Goal: Transaction & Acquisition: Purchase product/service

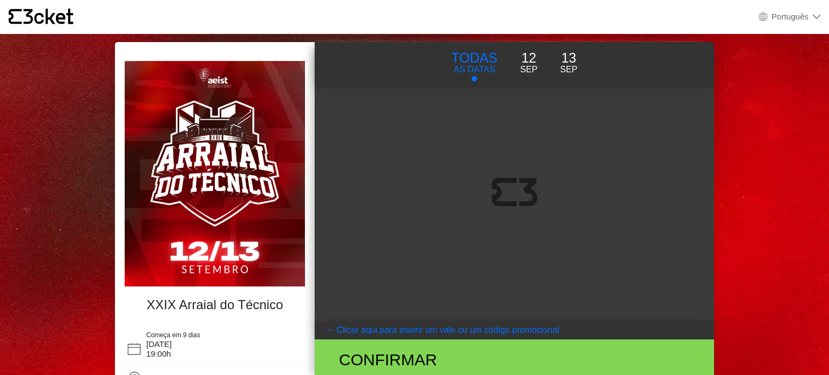
select select "pt_PT"
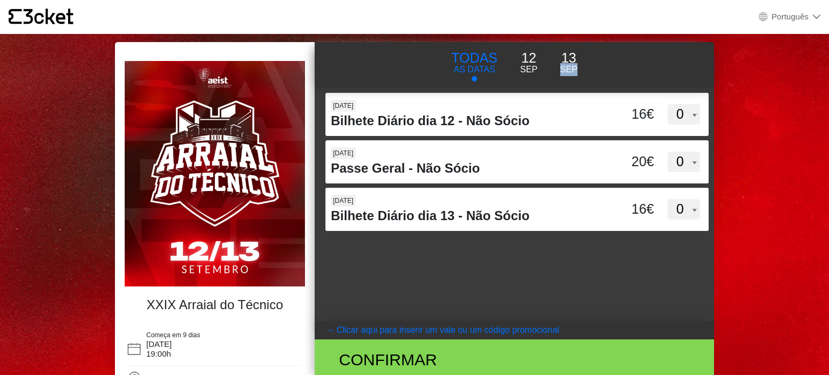
drag, startPoint x: 826, startPoint y: 67, endPoint x: 828, endPoint y: 100, distance: 32.9
click at [828, 100] on body "× {' '} Português English Português Español Catalan Français XXIX Arraial do Té…" at bounding box center [414, 187] width 829 height 375
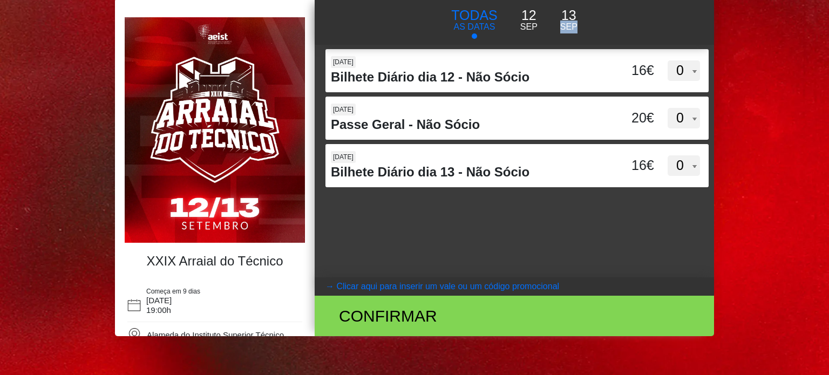
scroll to position [44, 0]
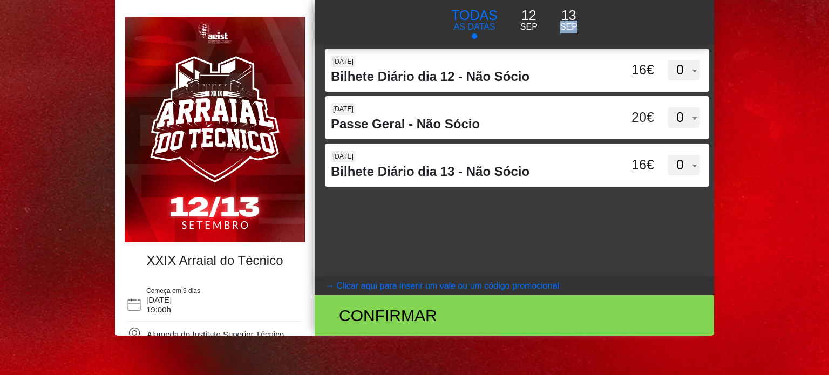
click at [742, 92] on body "× {' '} Português English Português Español Catalan Français XXIX Arraial do Té…" at bounding box center [414, 143] width 829 height 375
click at [283, 264] on h4 "XXIX Arraial do Técnico" at bounding box center [214, 261] width 169 height 16
click at [260, 330] on span "Alameda do Instituto Superior Técnico" at bounding box center [215, 334] width 137 height 9
click at [411, 286] on coupontext "Clicar aqui para inserir um vale ou um código promocional" at bounding box center [447, 285] width 223 height 9
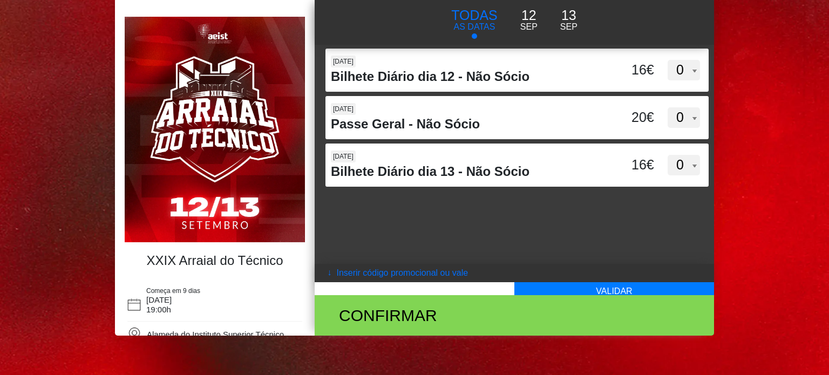
scroll to position [0, 0]
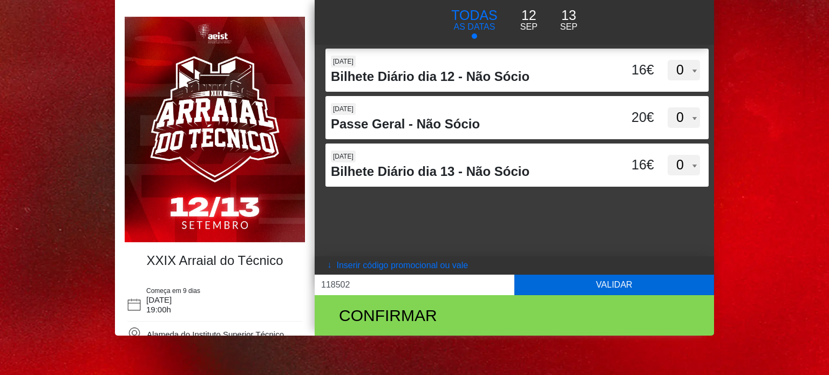
type input "118502"
click at [564, 284] on button "Validar" at bounding box center [614, 285] width 200 height 21
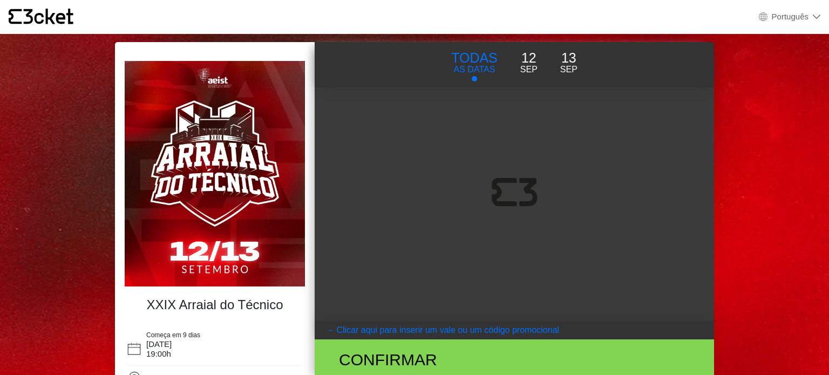
select select "pt_PT"
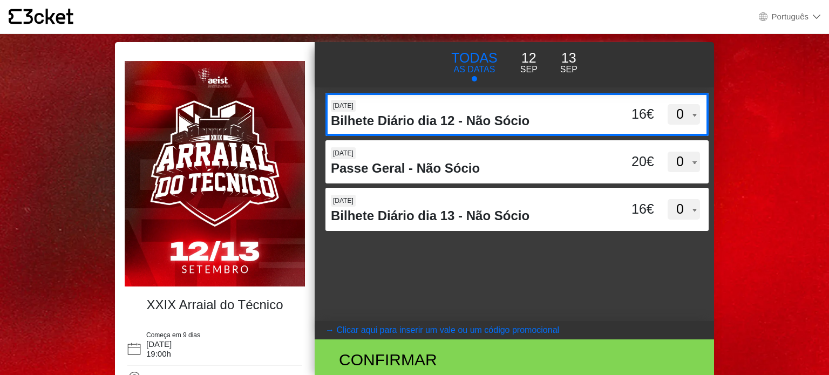
click at [682, 116] on select "0 1 2 3 4 5 6 7 8 9 10 11 12 13 14 15" at bounding box center [683, 114] width 32 height 21
click at [667, 104] on select "0 1 2 3 4 5 6 7 8 9 10 11 12 13 14 15" at bounding box center [683, 114] width 32 height 21
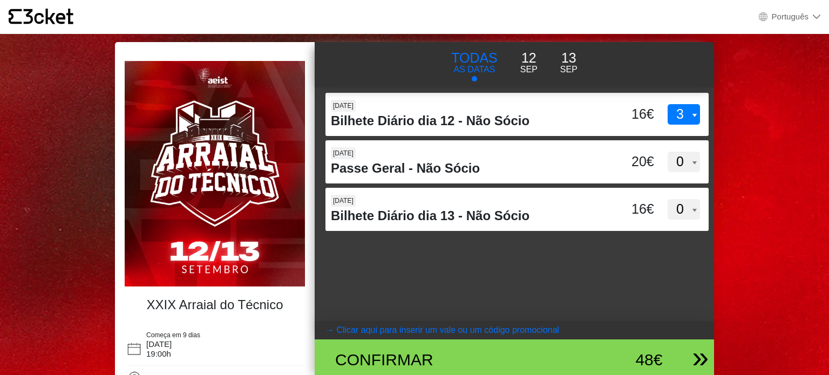
click at [571, 340] on div "Confirmar 48€" at bounding box center [510, 359] width 382 height 40
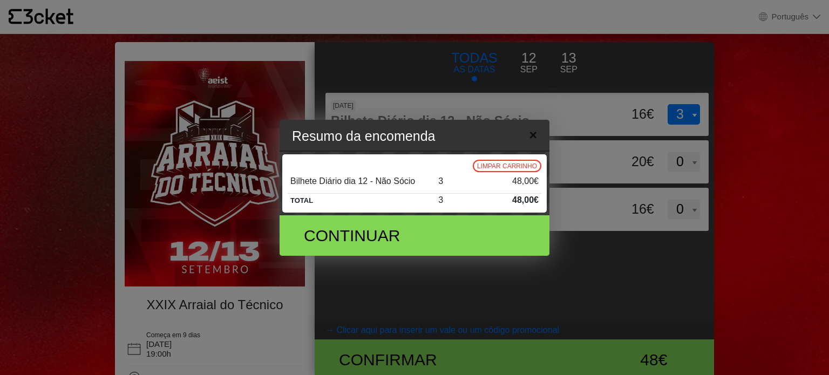
click at [539, 128] on button "×" at bounding box center [532, 135] width 25 height 35
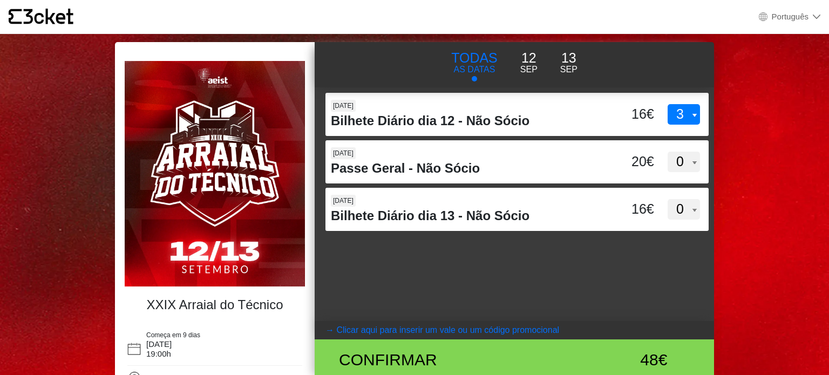
drag, startPoint x: 828, startPoint y: 118, endPoint x: 828, endPoint y: 183, distance: 65.3
click at [828, 183] on body "× {' '} Português English Português Español Catalan Français XXIX Arraial do Té…" at bounding box center [414, 187] width 829 height 375
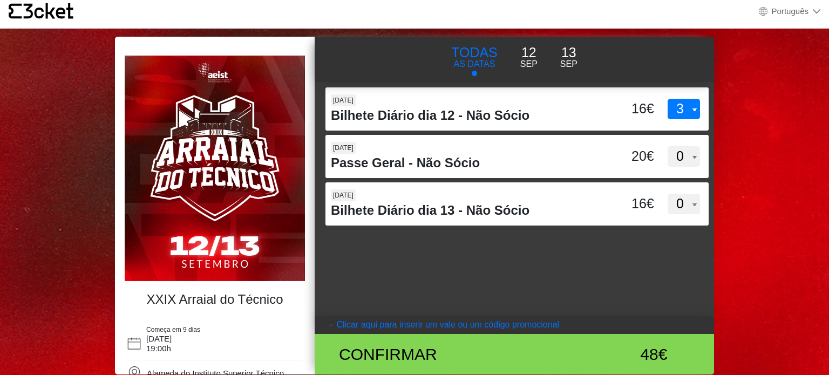
scroll to position [17, 0]
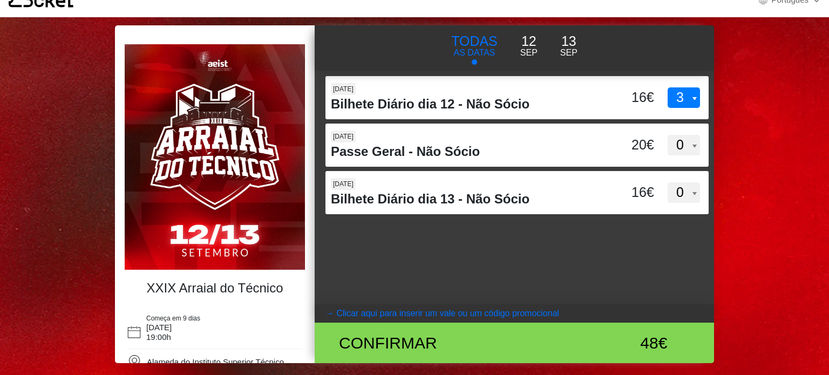
drag, startPoint x: 828, startPoint y: 157, endPoint x: 826, endPoint y: 198, distance: 41.0
click at [826, 198] on body "× {' '} Português English Português Español Catalan Français XXIX Arraial do Té…" at bounding box center [414, 170] width 829 height 375
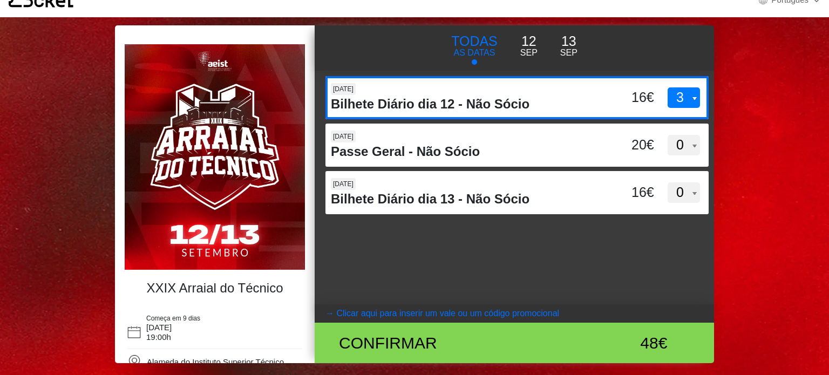
click at [686, 99] on select "0 1 2 3 4 5 6 7 8 9 10 11 12 13 14 15" at bounding box center [683, 97] width 32 height 21
select select "0"
click at [667, 87] on select "0 1 2 3 4 5 6 7 8 9 10 11 12 13 14 15" at bounding box center [683, 97] width 32 height 21
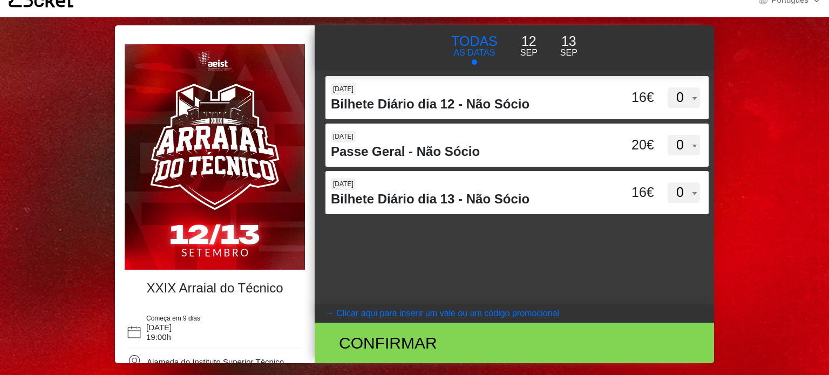
click at [547, 38] on button "[DATE]" at bounding box center [529, 45] width 40 height 29
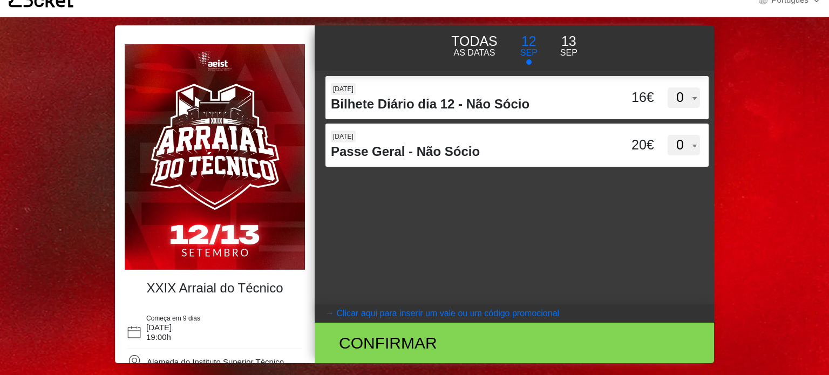
click at [276, 182] on img at bounding box center [215, 157] width 180 height 226
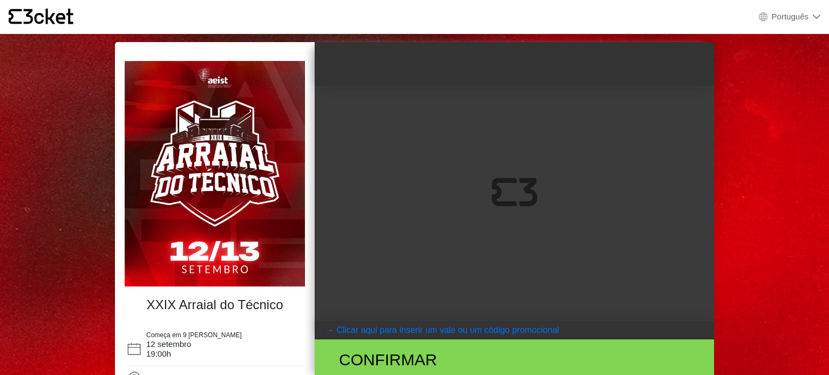
select select "pt_PT"
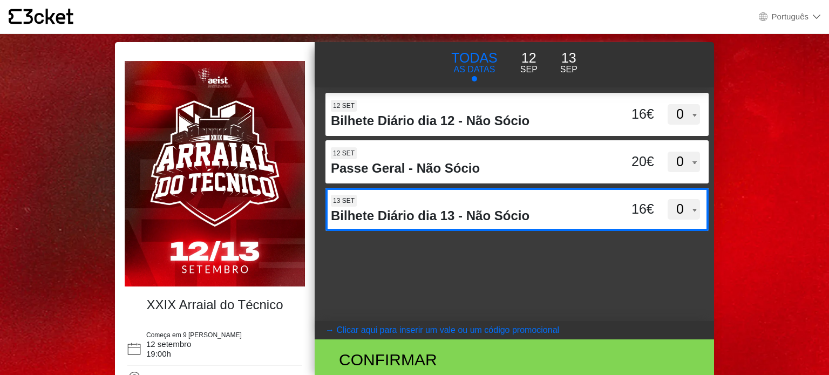
click at [684, 217] on select "0 1 2 3 4 5 6 7 8 9 10 11 12 13 14 15" at bounding box center [683, 209] width 32 height 21
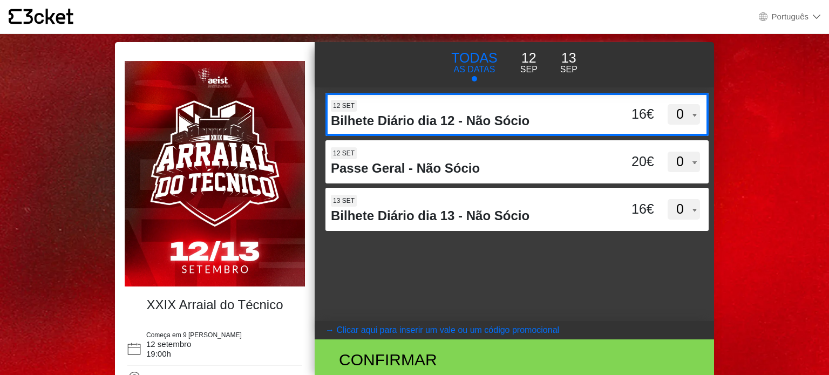
click at [621, 108] on div "16€" at bounding box center [629, 114] width 54 height 21
click at [501, 108] on input "d3dVTTBtbEpMQUxVUUdnTllBdWVFUT09" at bounding box center [412, 101] width 175 height 16
click at [646, 111] on div "16€" at bounding box center [629, 114] width 54 height 21
click at [501, 109] on input "d3dVTTBtbEpMQUxVUUdnTllBdWVFUT09" at bounding box center [412, 101] width 175 height 16
click at [646, 111] on div "16€" at bounding box center [629, 114] width 54 height 21
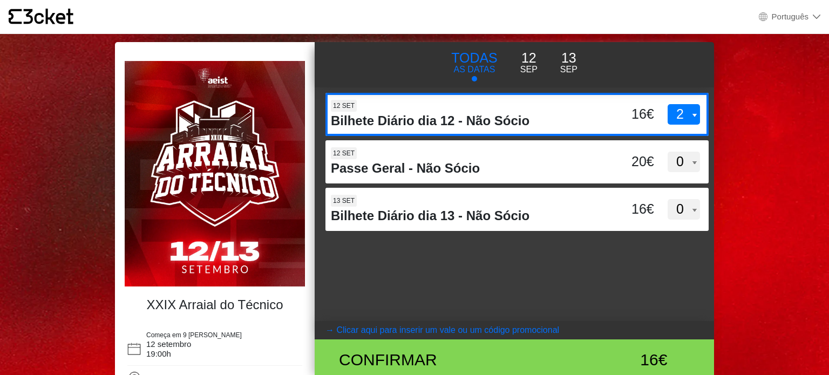
click at [501, 109] on input "d3dVTTBtbEpMQUxVUUdnTllBdWVFUT09" at bounding box center [412, 101] width 175 height 16
select select "3"
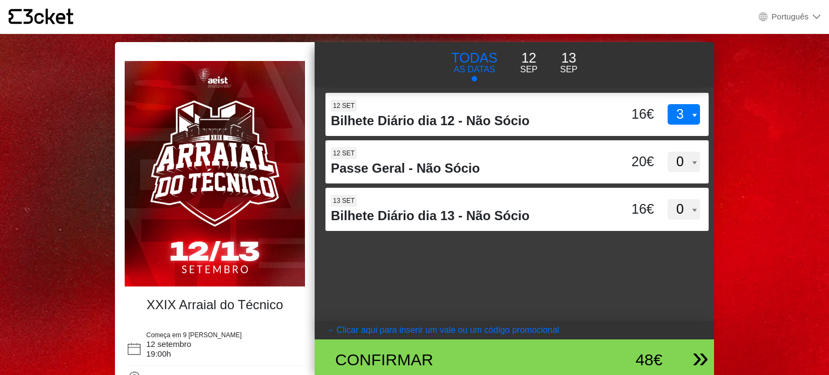
click at [552, 367] on div "Confirmar" at bounding box center [449, 359] width 244 height 24
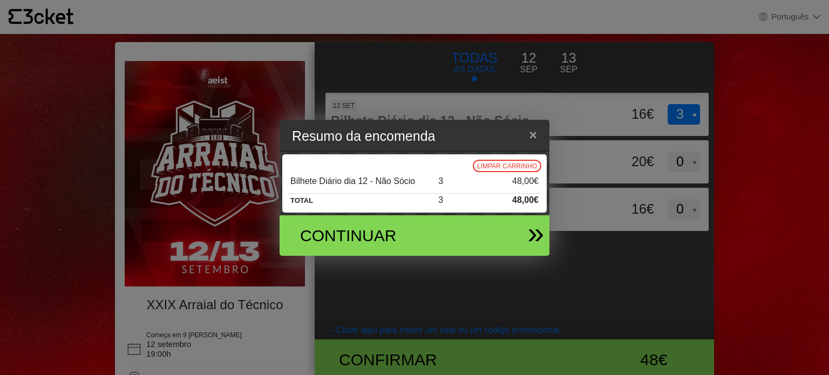
click at [484, 248] on div "Continuar" at bounding box center [410, 235] width 252 height 40
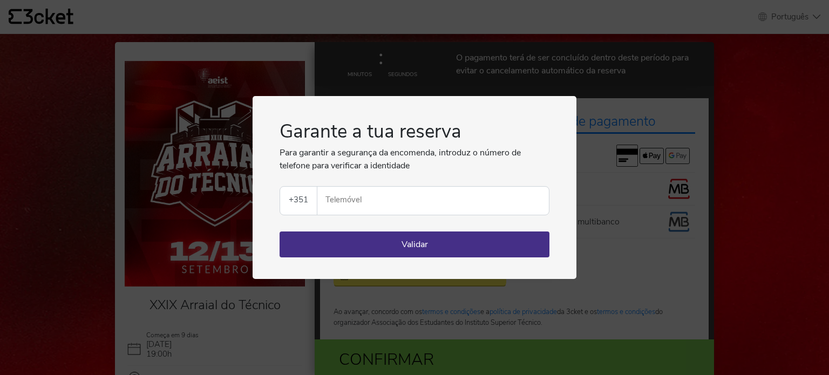
select select "pt_PT"
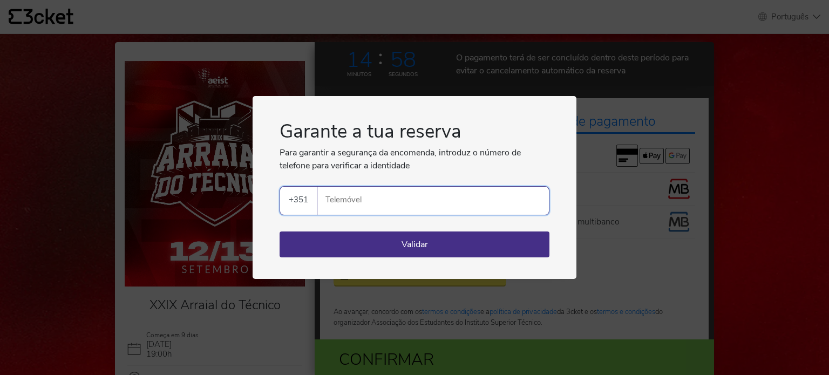
click at [491, 209] on input "Telemóvel" at bounding box center [437, 201] width 223 height 28
type input "918455709"
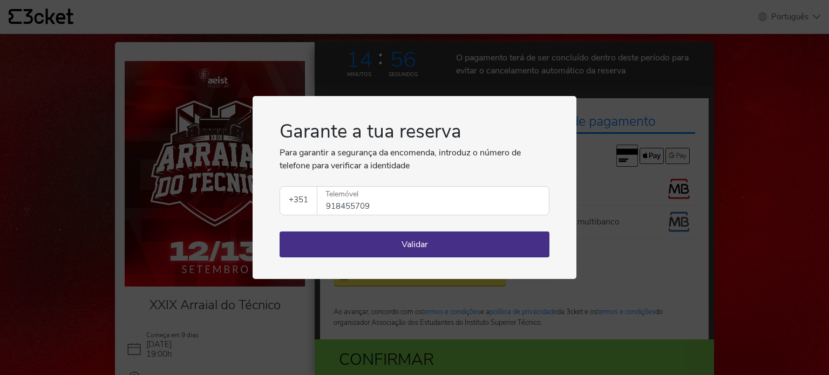
click at [652, 188] on div "Garante a tua reserva Para garantir a segurança da encomenda, introduz o número…" at bounding box center [414, 187] width 829 height 375
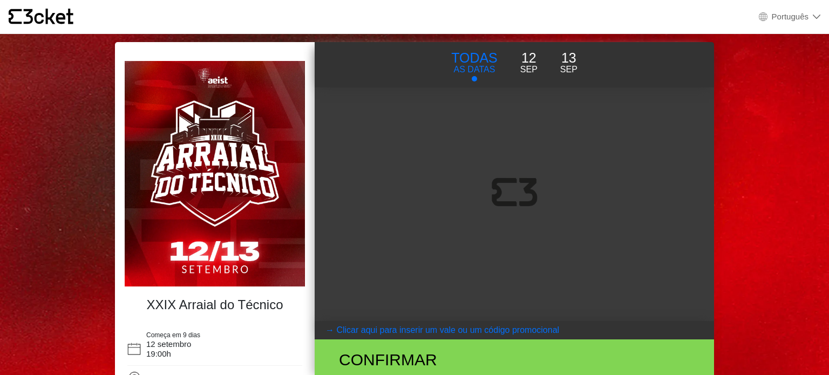
select select "pt_PT"
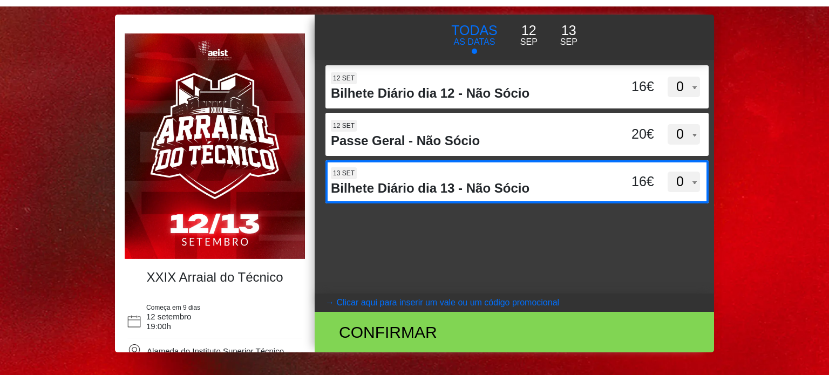
click at [677, 183] on select "0 1 2 3 4 5 6 7 8 9 10 11 12 13 14 15" at bounding box center [683, 182] width 32 height 21
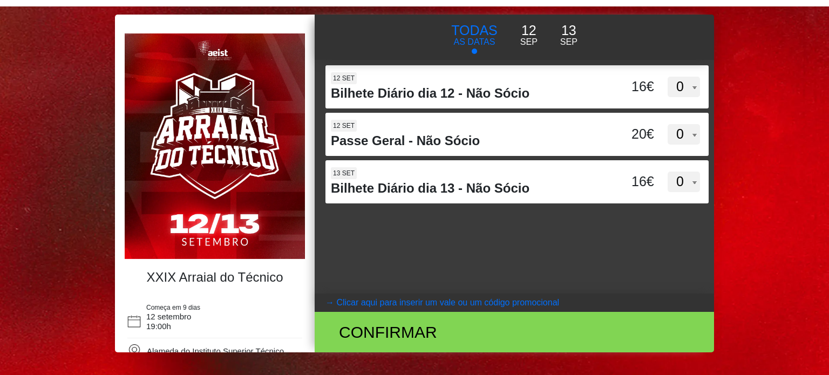
click at [368, 252] on div "d3dVTTBtbEpMQUxVUUdnTllBdWVFUT09 12 set Bilhete Diário dia 12 - Não Sócio 16€ 0…" at bounding box center [514, 177] width 399 height 234
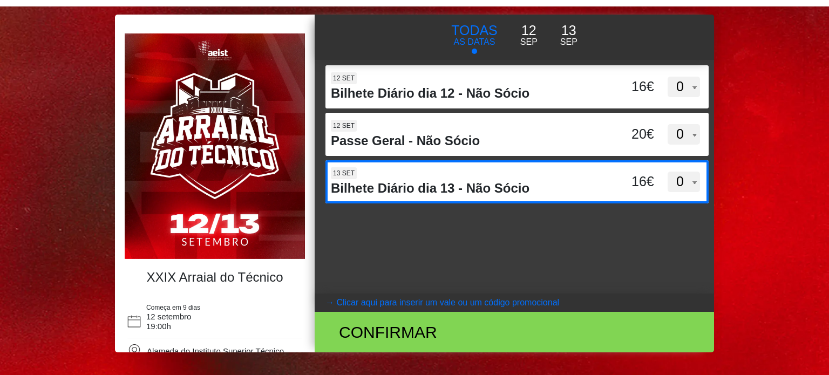
click at [681, 176] on select "0 1 2 3 4 5 6 7 8 9 10 11 12 13 14 15" at bounding box center [683, 182] width 32 height 21
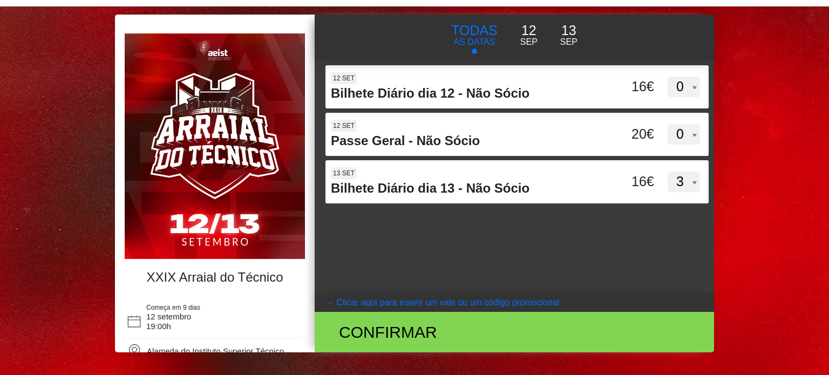
click at [667, 172] on select "0 1 2 3 4 5 6 7 8 9 10 11 12 13 14 15" at bounding box center [683, 182] width 32 height 21
drag, startPoint x: 472, startPoint y: 308, endPoint x: 431, endPoint y: 294, distance: 43.3
click at [431, 294] on button "→ Clicar aqui para inserir um vale ou um código promocional" at bounding box center [514, 302] width 399 height 18
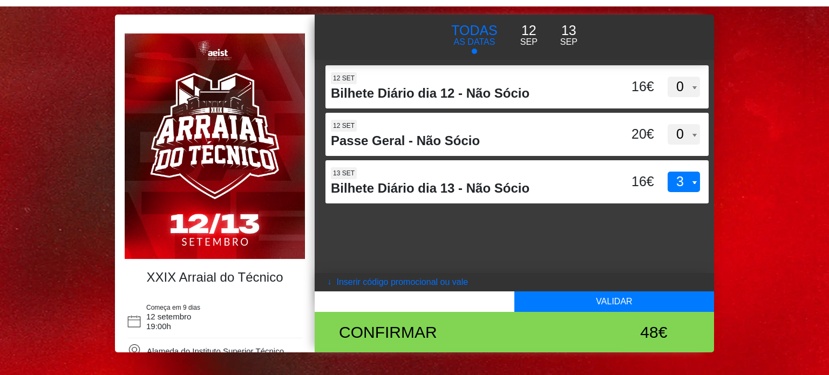
click at [442, 289] on button "→ Inserir código promocional ou vale" at bounding box center [514, 282] width 399 height 18
click at [454, 269] on div "d3dVTTBtbEpMQUxVUUdnTllBdWVFUT09 12 set Bilhete Diário dia 12 - Não Sócio 16€ 0…" at bounding box center [514, 177] width 399 height 234
click at [441, 269] on div "d3dVTTBtbEpMQUxVUUdnTllBdWVFUT09 12 set Bilhete Diário dia 12 - Não Sócio 16€ 0…" at bounding box center [514, 177] width 399 height 234
click at [439, 282] on coupontext "Inserir código promocional ou vale" at bounding box center [402, 281] width 132 height 9
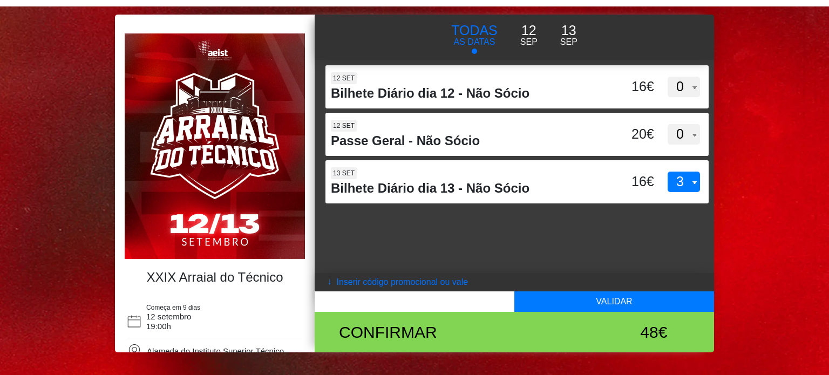
click at [439, 282] on coupontext "Inserir código promocional ou vale" at bounding box center [402, 281] width 132 height 9
click at [528, 34] on p "12" at bounding box center [528, 31] width 17 height 21
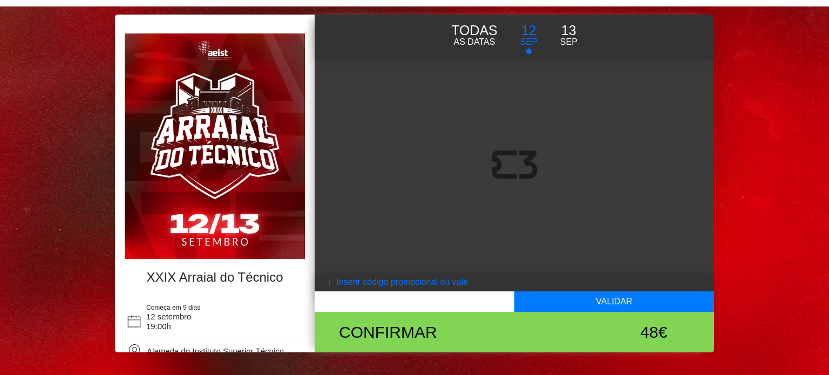
click at [565, 36] on p "Sep" at bounding box center [568, 42] width 17 height 13
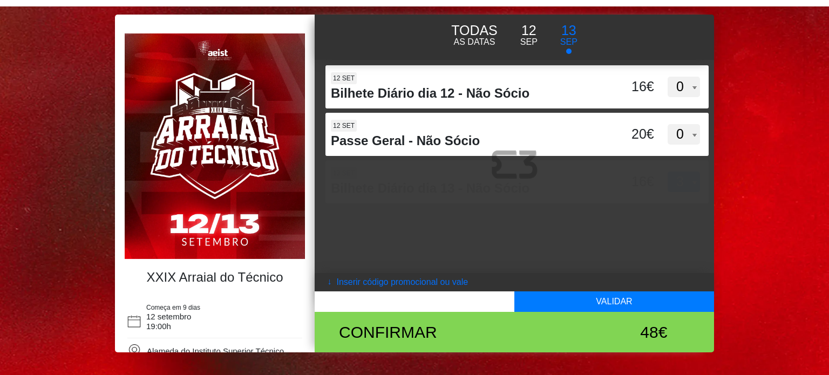
click at [527, 32] on p "12" at bounding box center [528, 31] width 17 height 21
click at [573, 38] on p "Sep" at bounding box center [568, 42] width 17 height 13
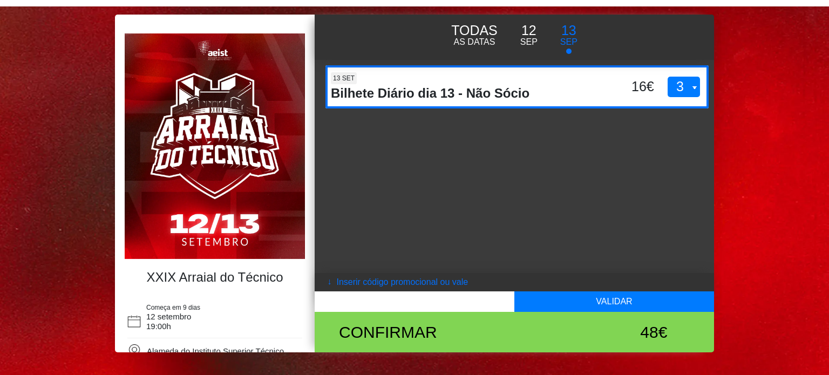
click at [687, 85] on select "0 1 2 3 4 5 6 7 8 9 10 11 12 13 14 15" at bounding box center [683, 87] width 32 height 21
select select "0"
click at [667, 77] on select "0 1 2 3 4 5 6 7 8 9 10 11 12 13 14 15" at bounding box center [683, 87] width 32 height 21
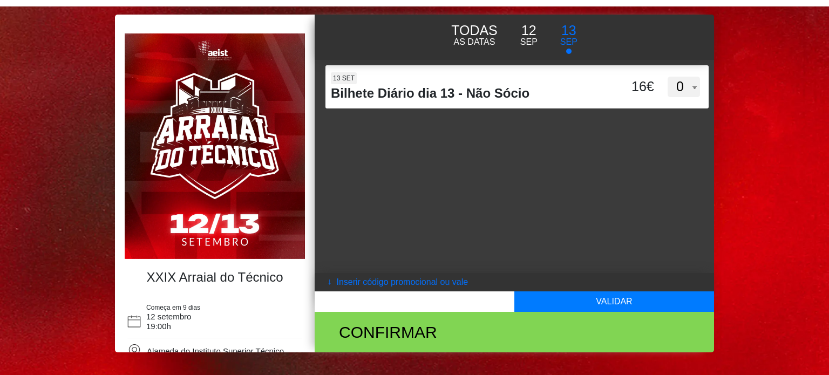
click at [543, 44] on button "[DATE]" at bounding box center [529, 34] width 40 height 29
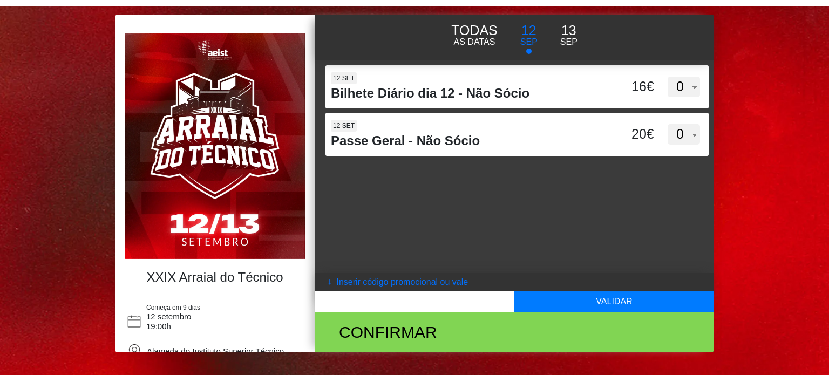
click at [498, 44] on button "TODAS AS DATAS" at bounding box center [474, 34] width 69 height 29
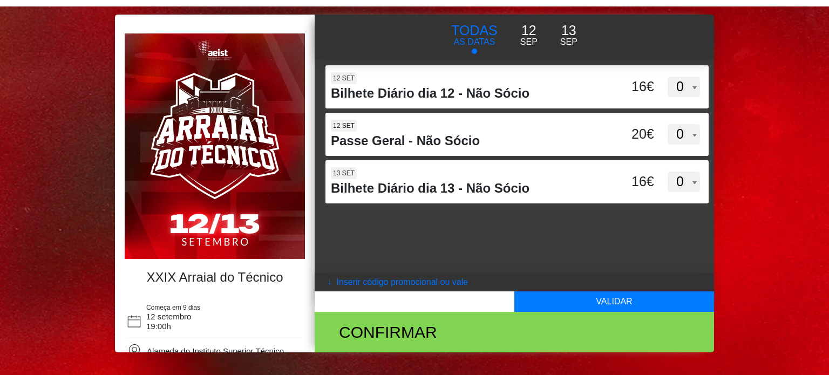
click at [422, 280] on coupontext "Inserir código promocional ou vale" at bounding box center [402, 281] width 132 height 9
click at [416, 298] on input "text" at bounding box center [415, 301] width 200 height 21
type input "m"
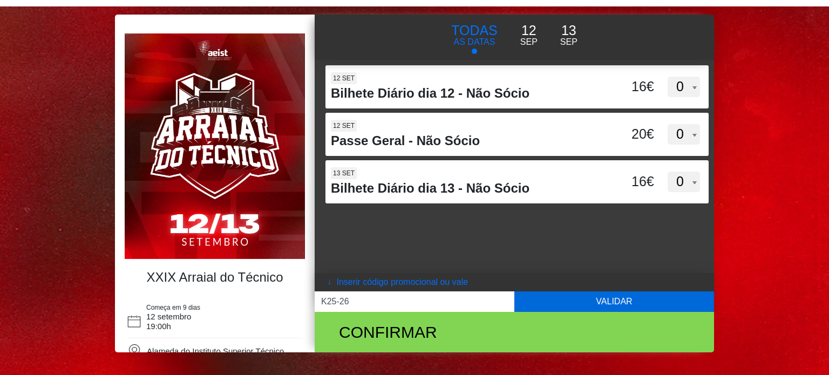
type input "K25-26"
click at [557, 307] on button "Validar" at bounding box center [614, 301] width 200 height 21
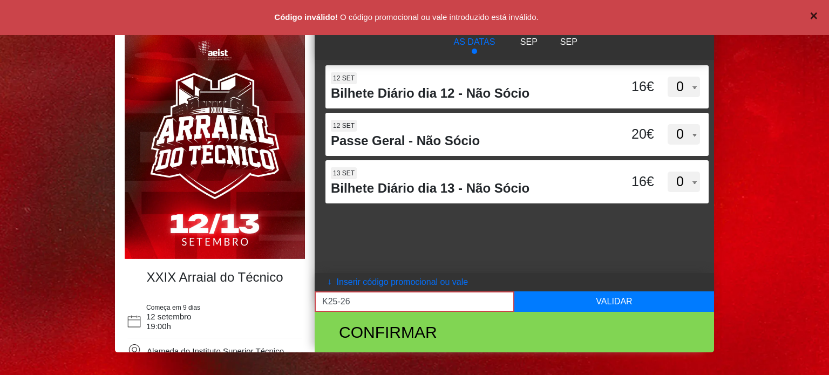
click at [807, 13] on button "×" at bounding box center [813, 16] width 30 height 31
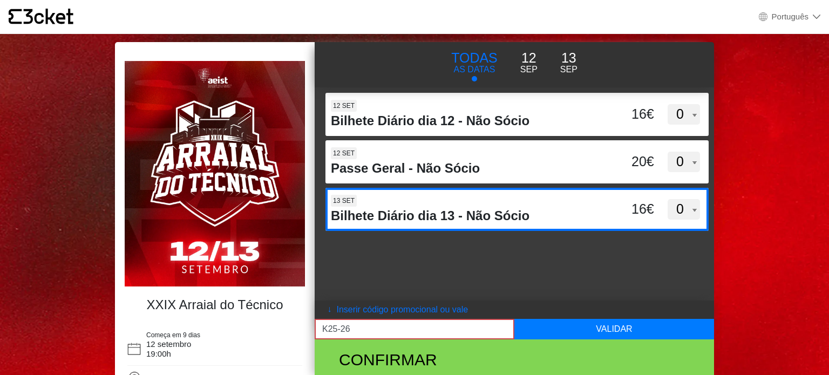
drag, startPoint x: 825, startPoint y: 0, endPoint x: 469, endPoint y: 222, distance: 419.5
click at [469, 222] on h4 "Bilhete Diário dia 13 - Não Sócio" at bounding box center [466, 216] width 271 height 16
click at [469, 204] on input "bnNSN3c5NE0yZk5NaytlekpjZUx4dz09" at bounding box center [405, 196] width 161 height 16
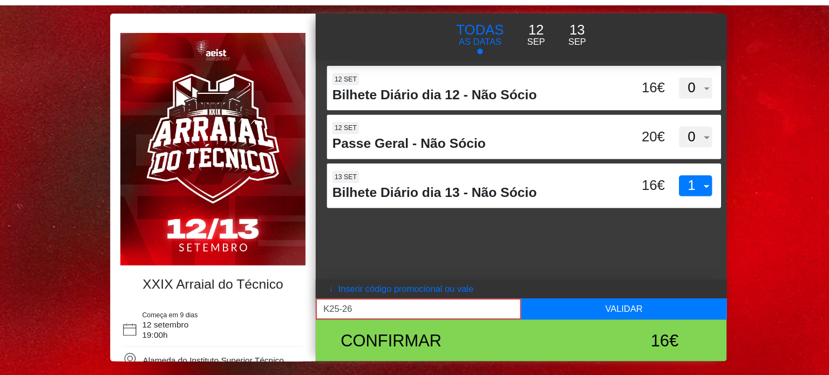
scroll to position [21, 0]
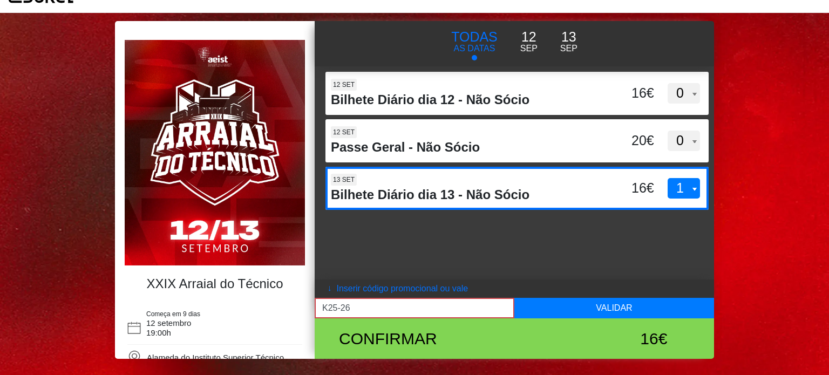
click at [694, 196] on select "0 1 2 3 4 5 6 7 8 9 10 11 12 13 14 15" at bounding box center [683, 188] width 32 height 21
select select "0"
click at [667, 178] on select "0 1 2 3 4 5 6 7 8 9 10 11 12 13 14 15" at bounding box center [683, 188] width 32 height 21
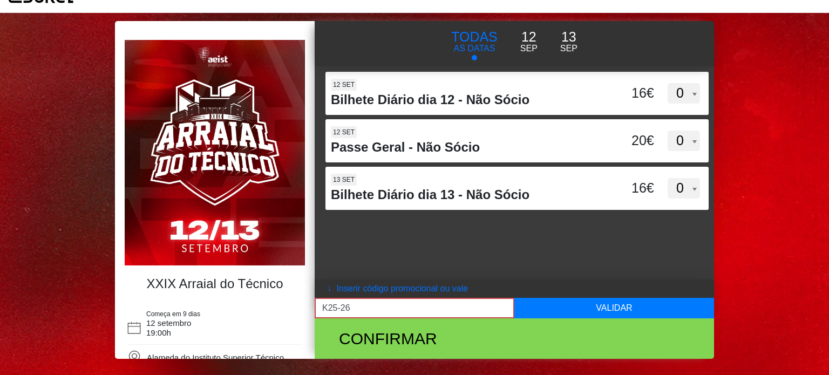
click at [356, 299] on input "K25-26" at bounding box center [415, 308] width 200 height 21
type input "K"
